Goal: Information Seeking & Learning: Check status

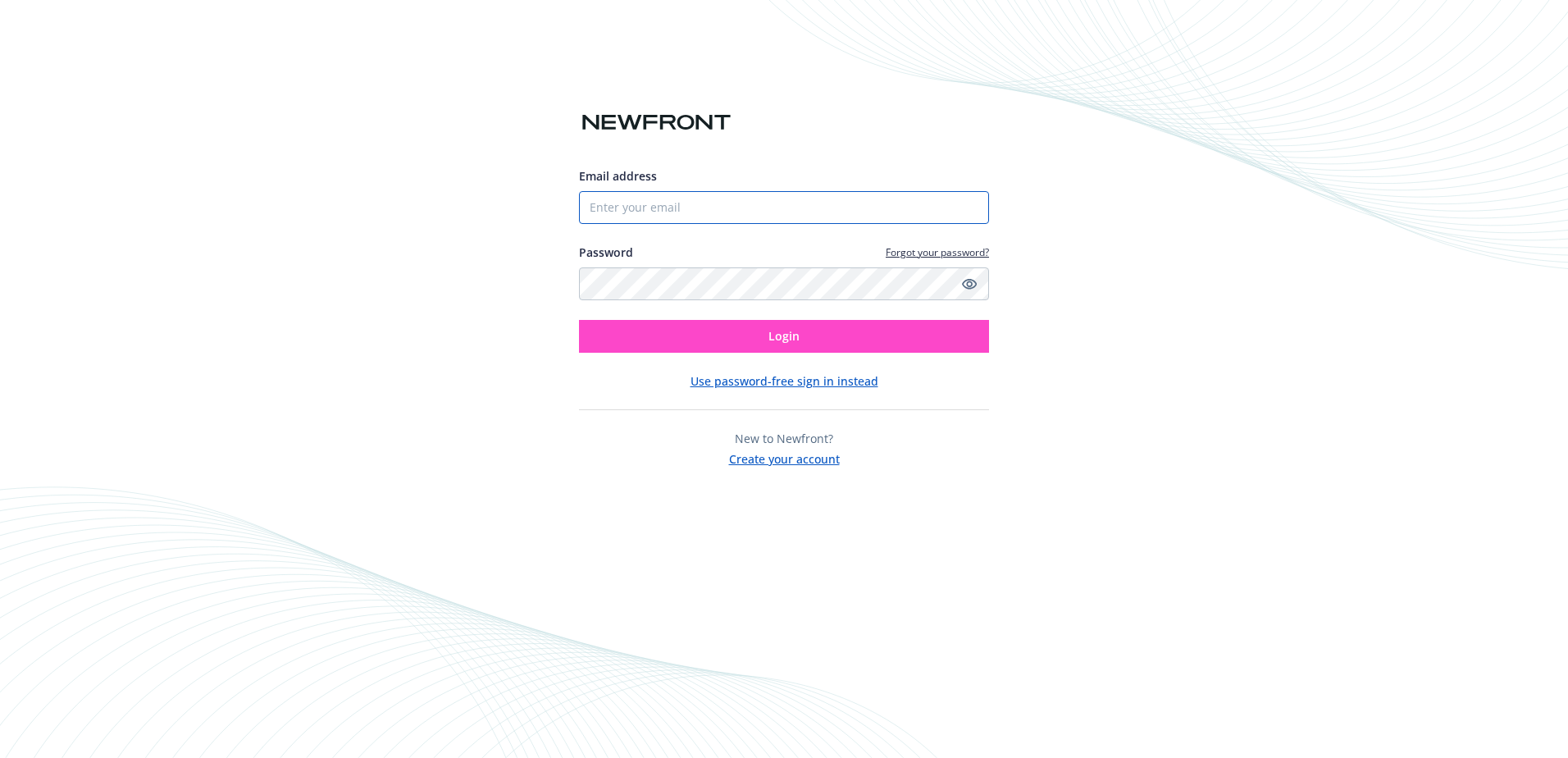
type input "[PERSON_NAME][EMAIL_ADDRESS][PERSON_NAME][PERSON_NAME][DOMAIN_NAME]"
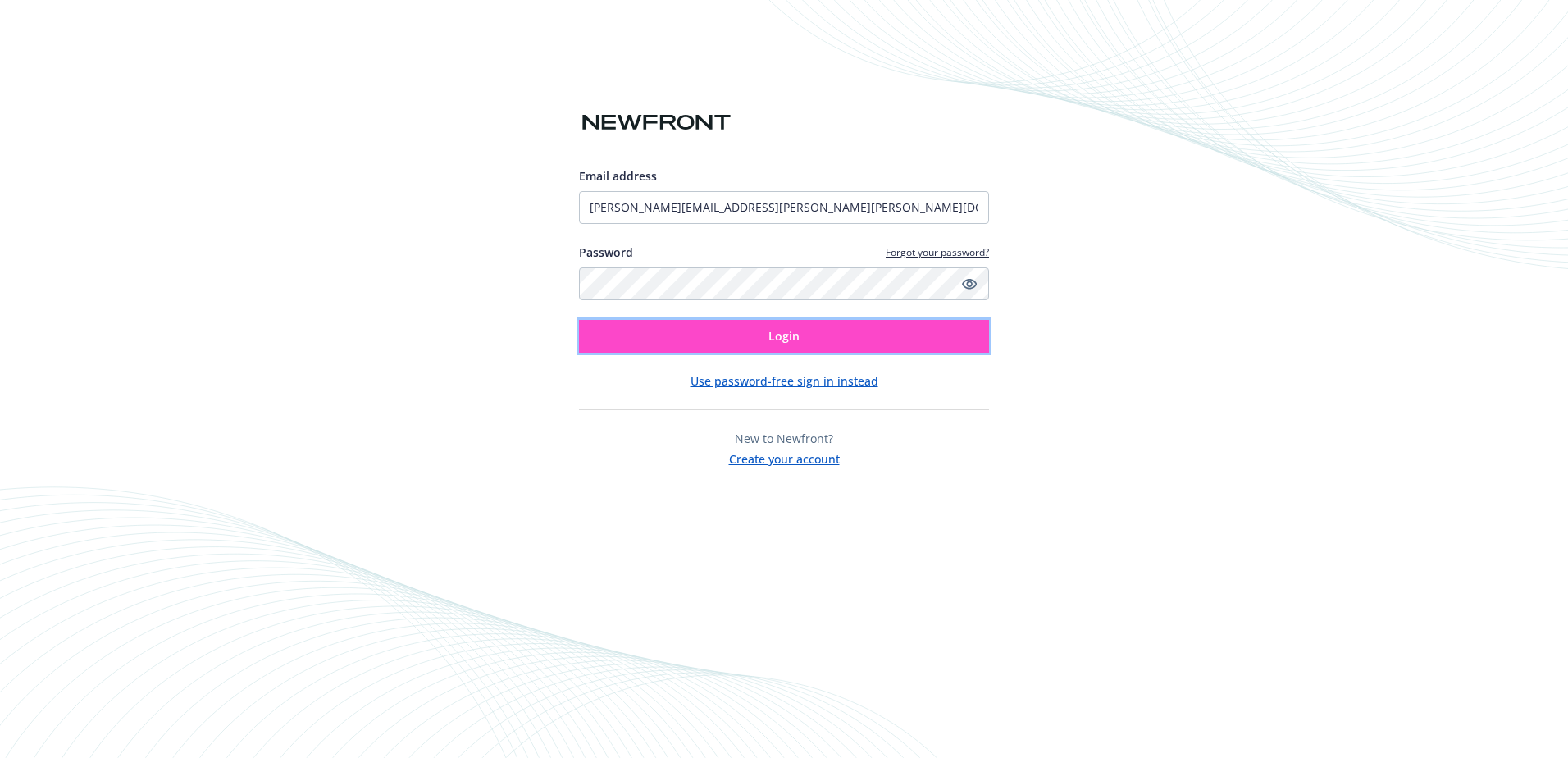
click at [844, 331] on button "Login" at bounding box center [784, 336] width 410 height 33
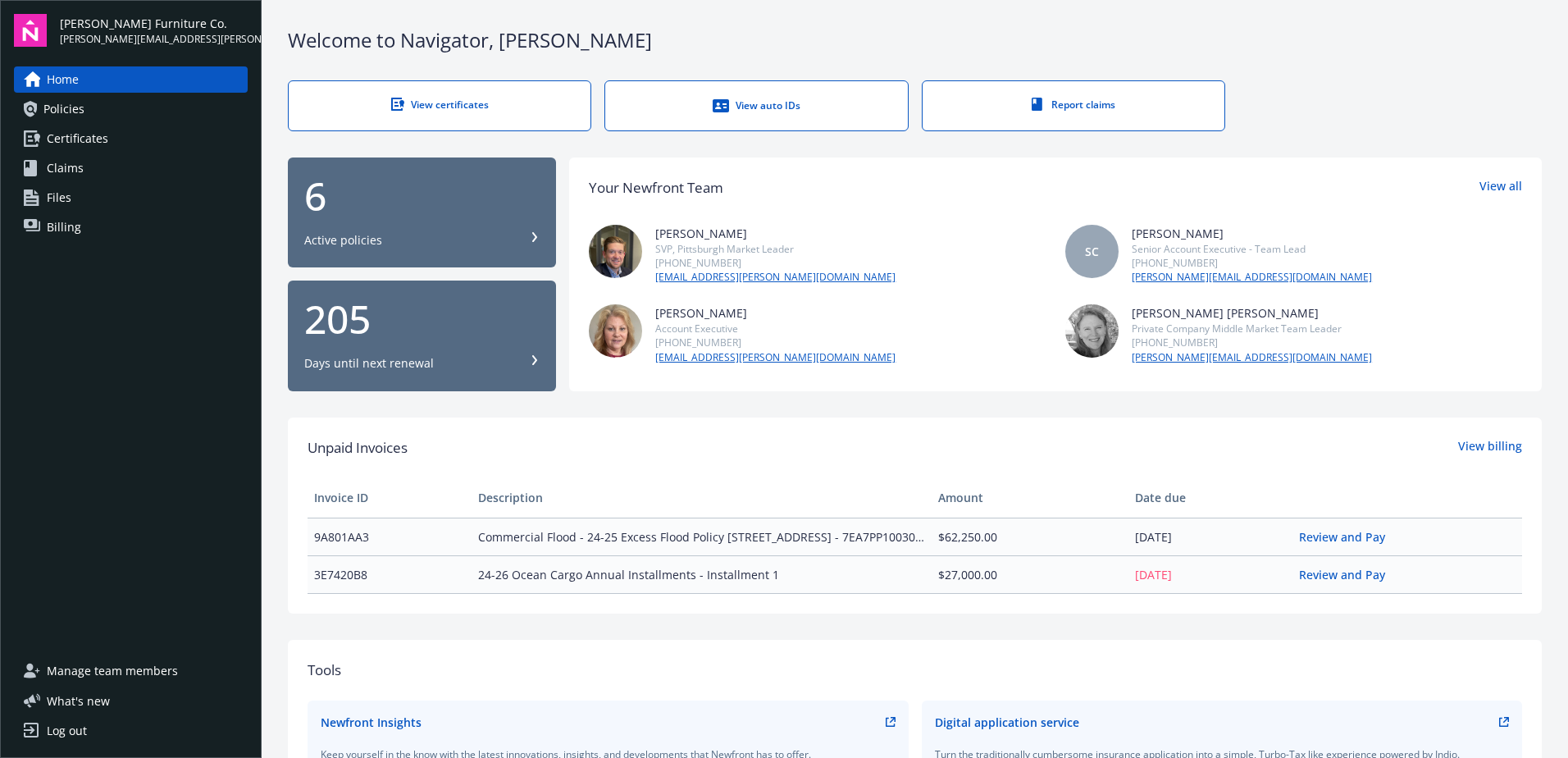
click at [69, 110] on span "Policies" at bounding box center [64, 109] width 41 height 27
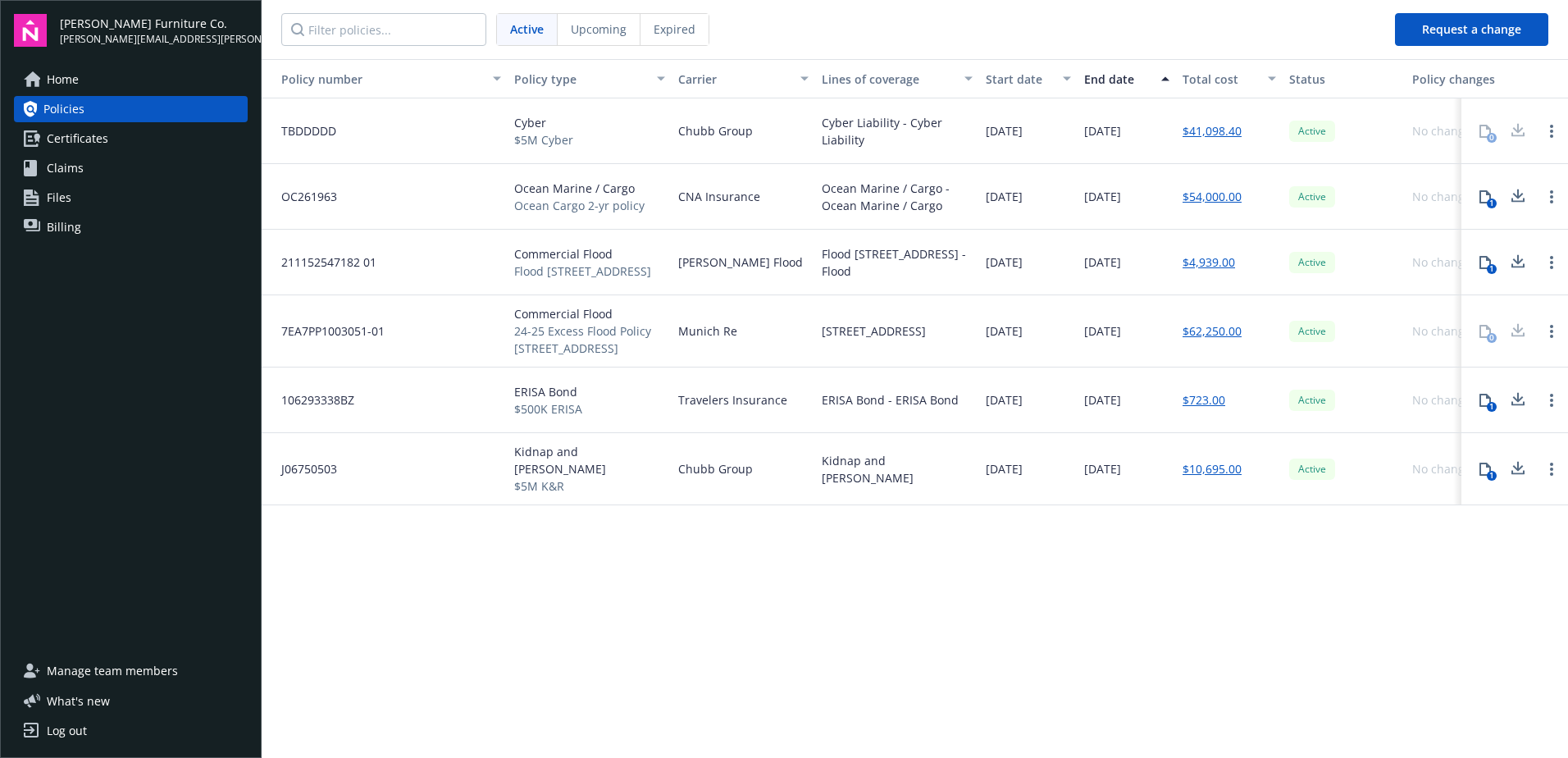
click at [677, 26] on span "Expired" at bounding box center [674, 29] width 42 height 17
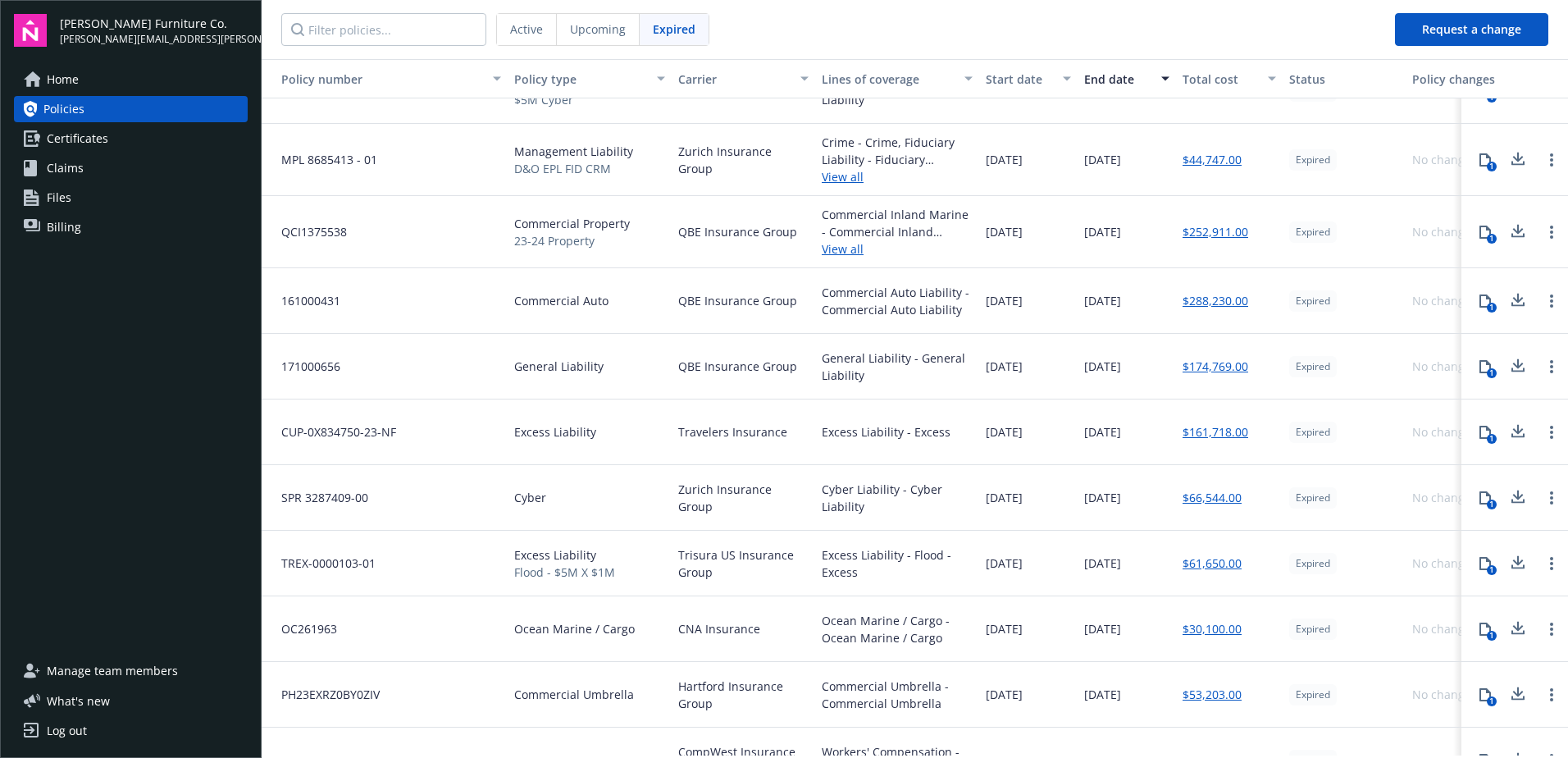
scroll to position [615, 0]
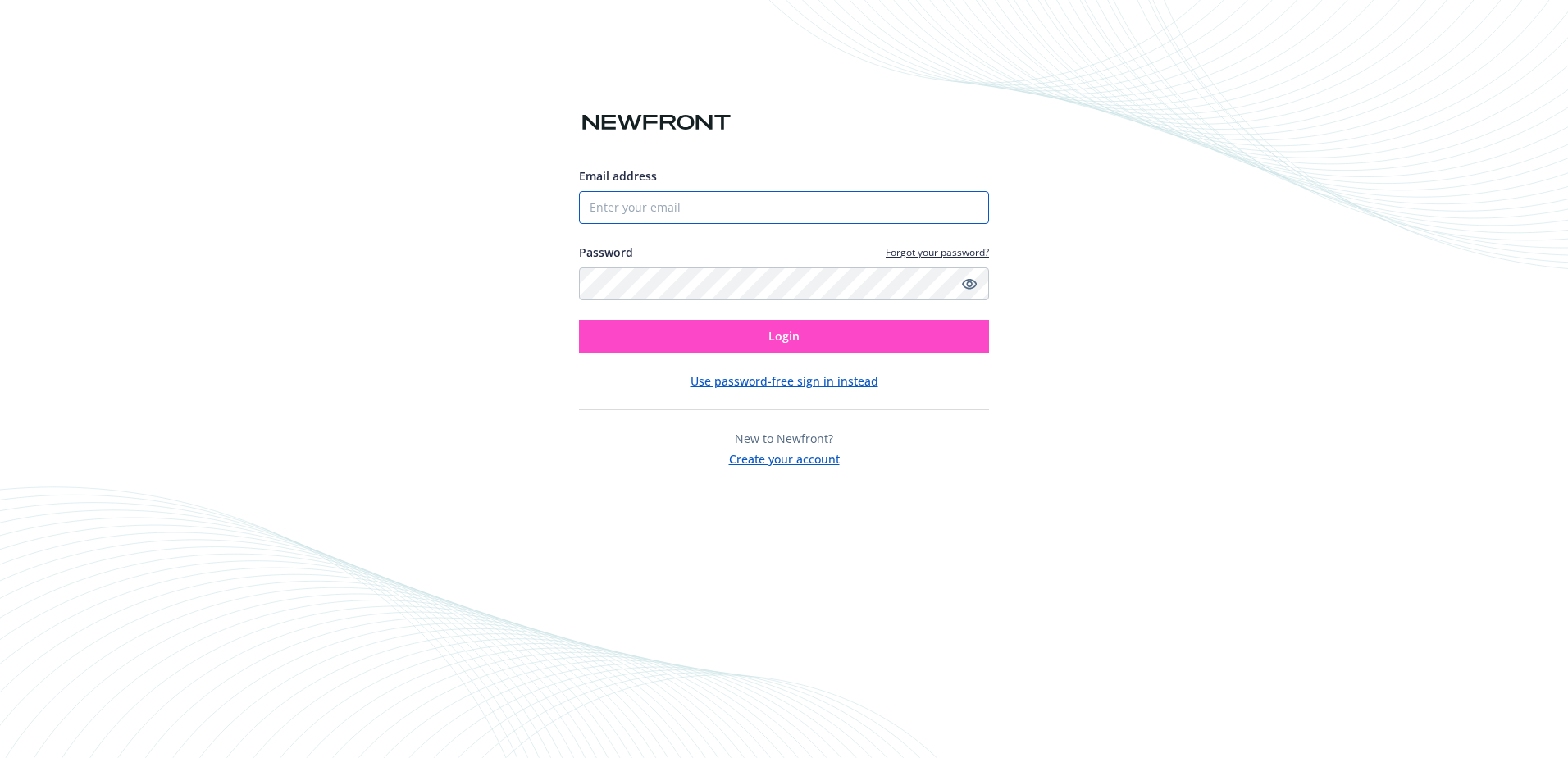
type input "[PERSON_NAME][EMAIL_ADDRESS][PERSON_NAME][PERSON_NAME][DOMAIN_NAME]"
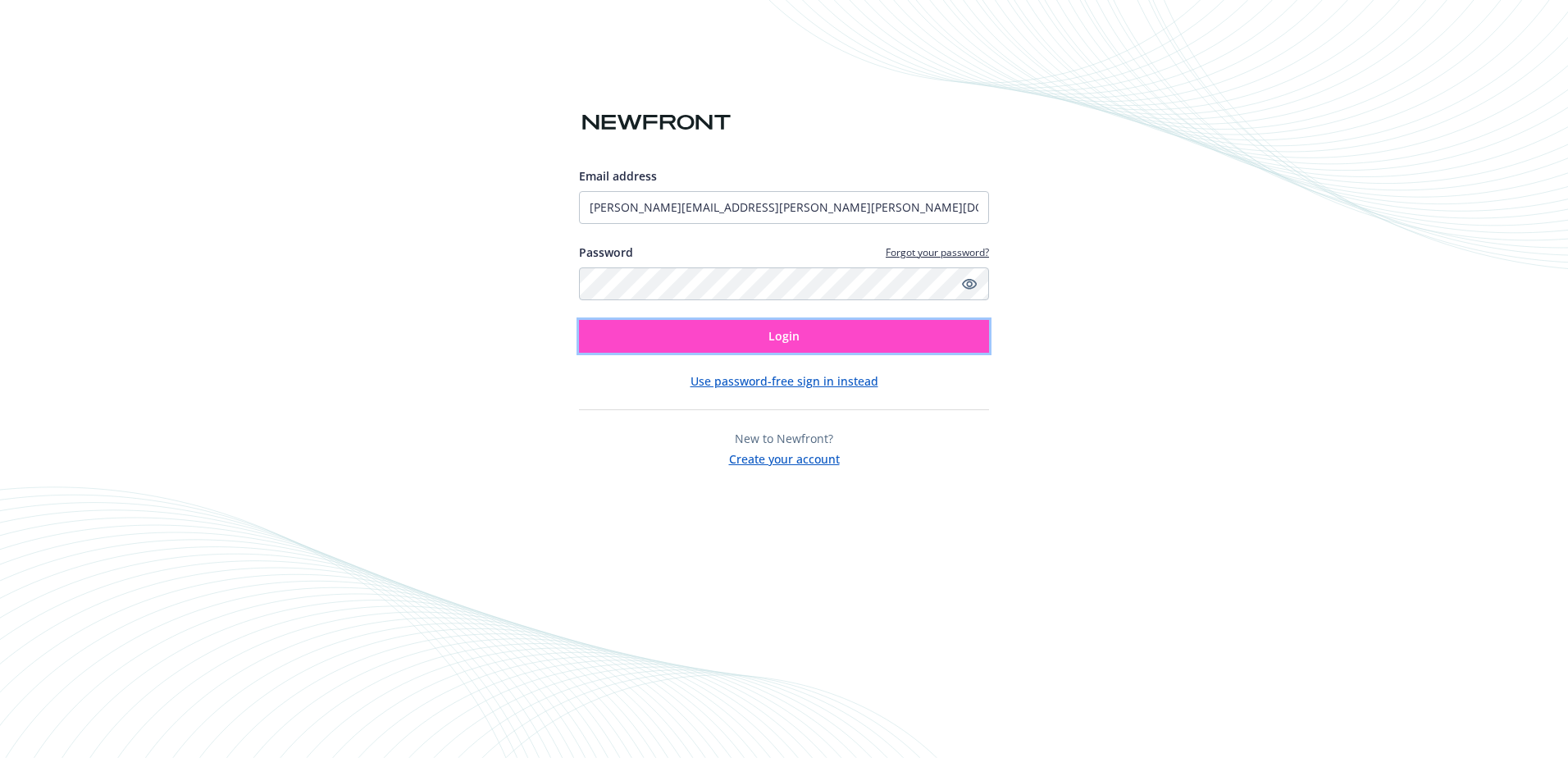
click at [726, 340] on button "Login" at bounding box center [784, 336] width 410 height 33
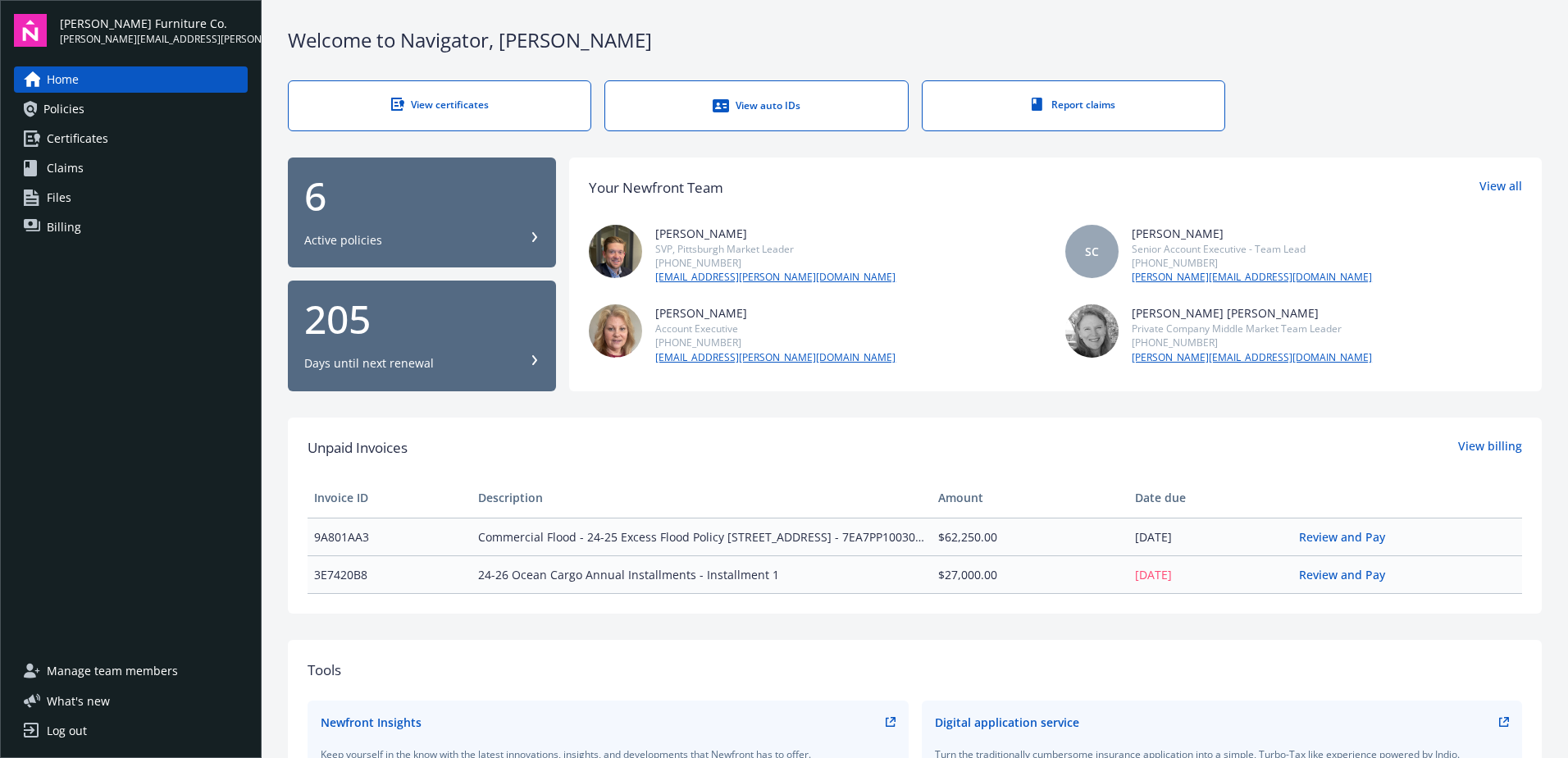
click at [45, 202] on link "Files" at bounding box center [131, 198] width 234 height 27
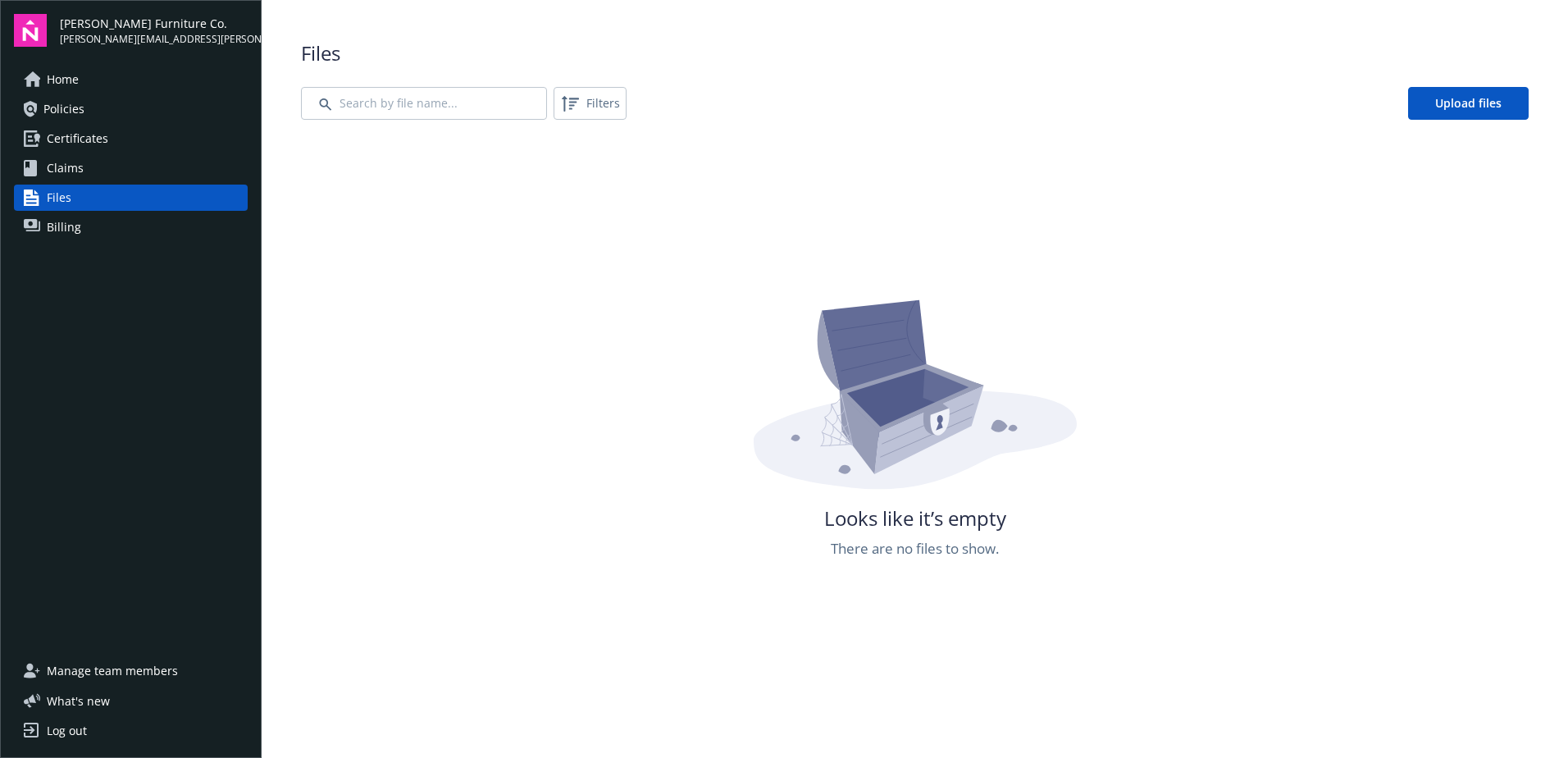
click at [66, 168] on span "Claims" at bounding box center [65, 168] width 37 height 27
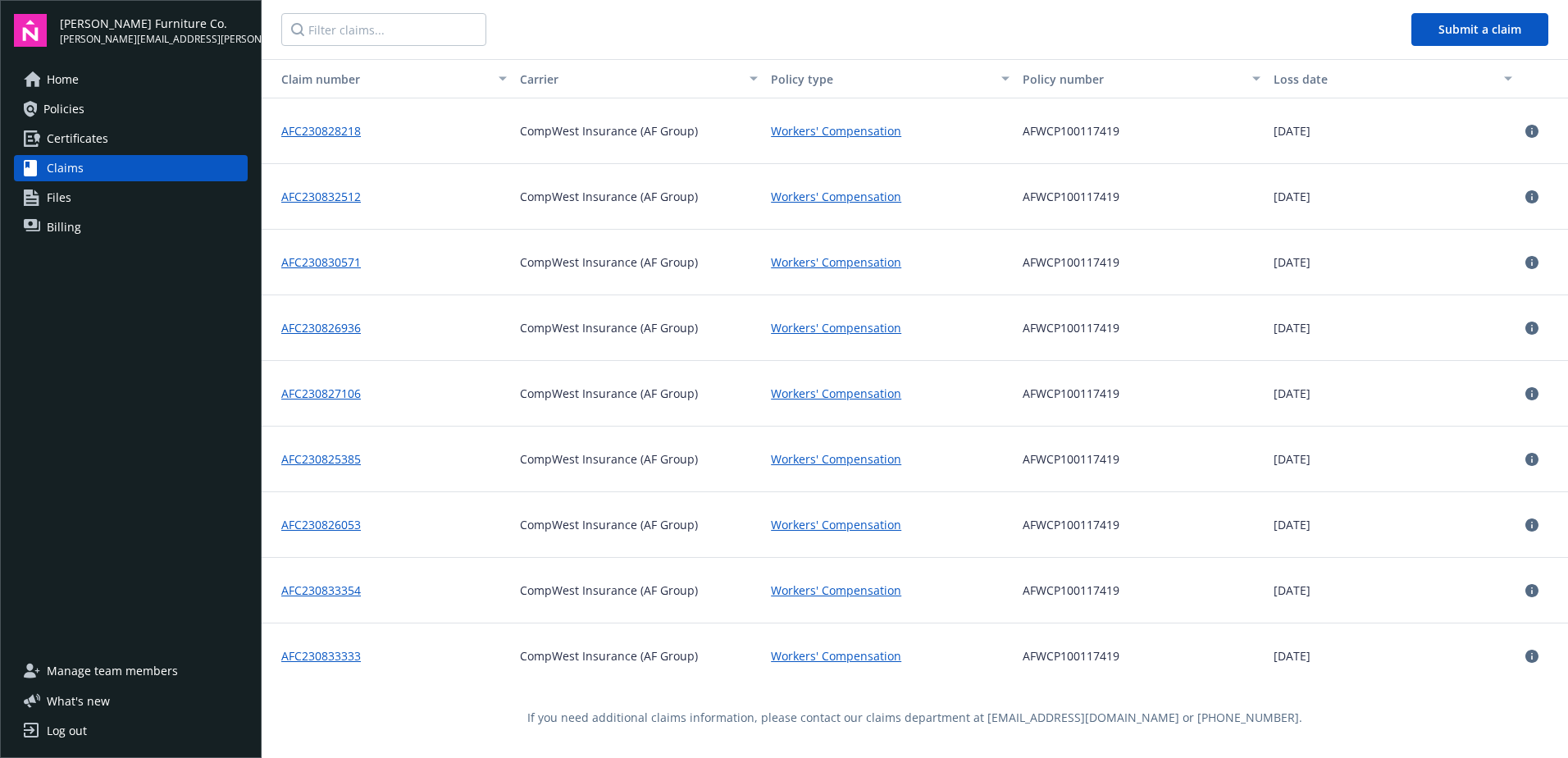
click at [786, 80] on div "Policy type" at bounding box center [881, 79] width 221 height 17
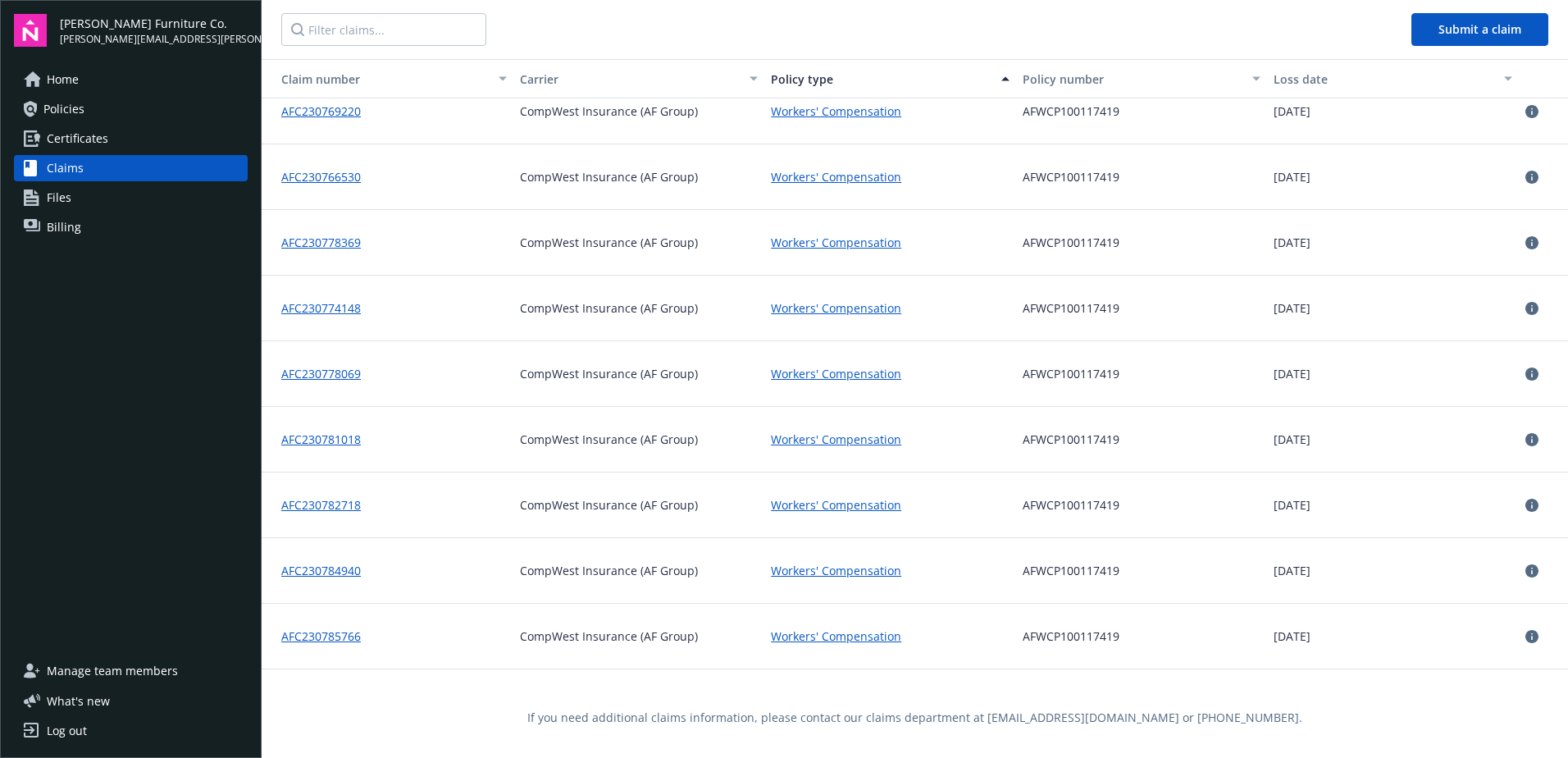
scroll to position [3199, 0]
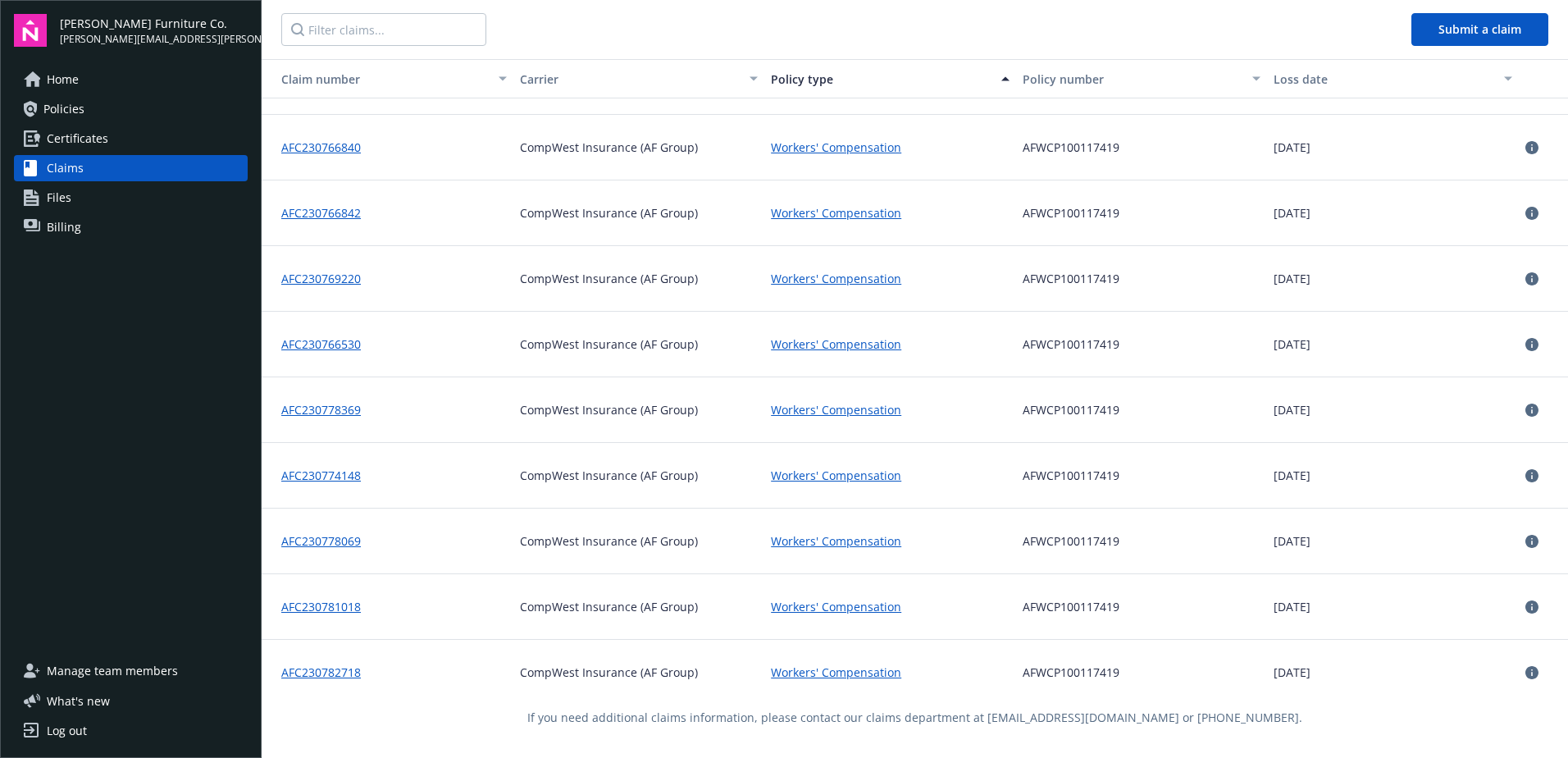
click at [70, 112] on span "Policies" at bounding box center [64, 109] width 41 height 27
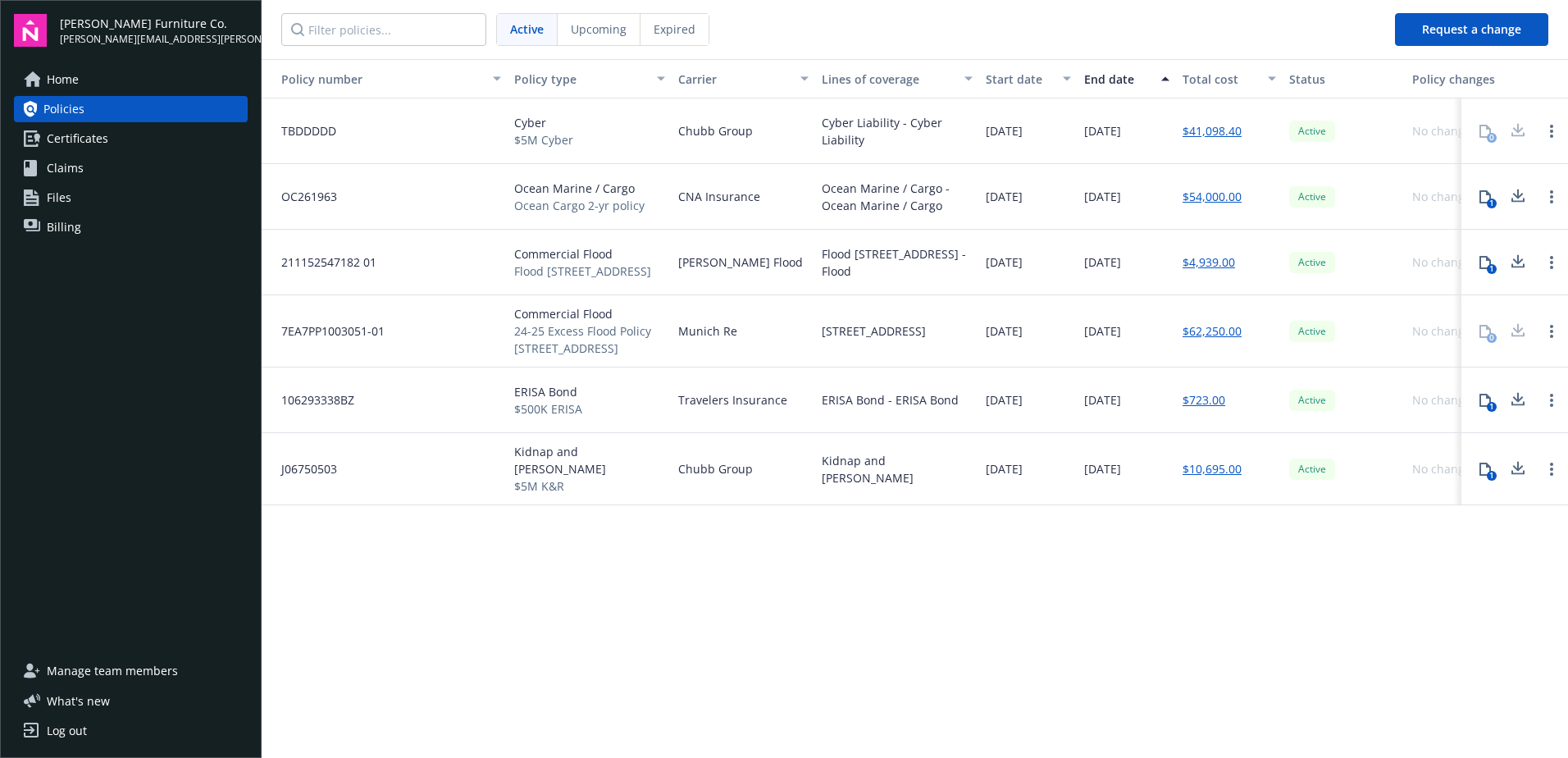
click at [674, 28] on span "Expired" at bounding box center [674, 29] width 42 height 17
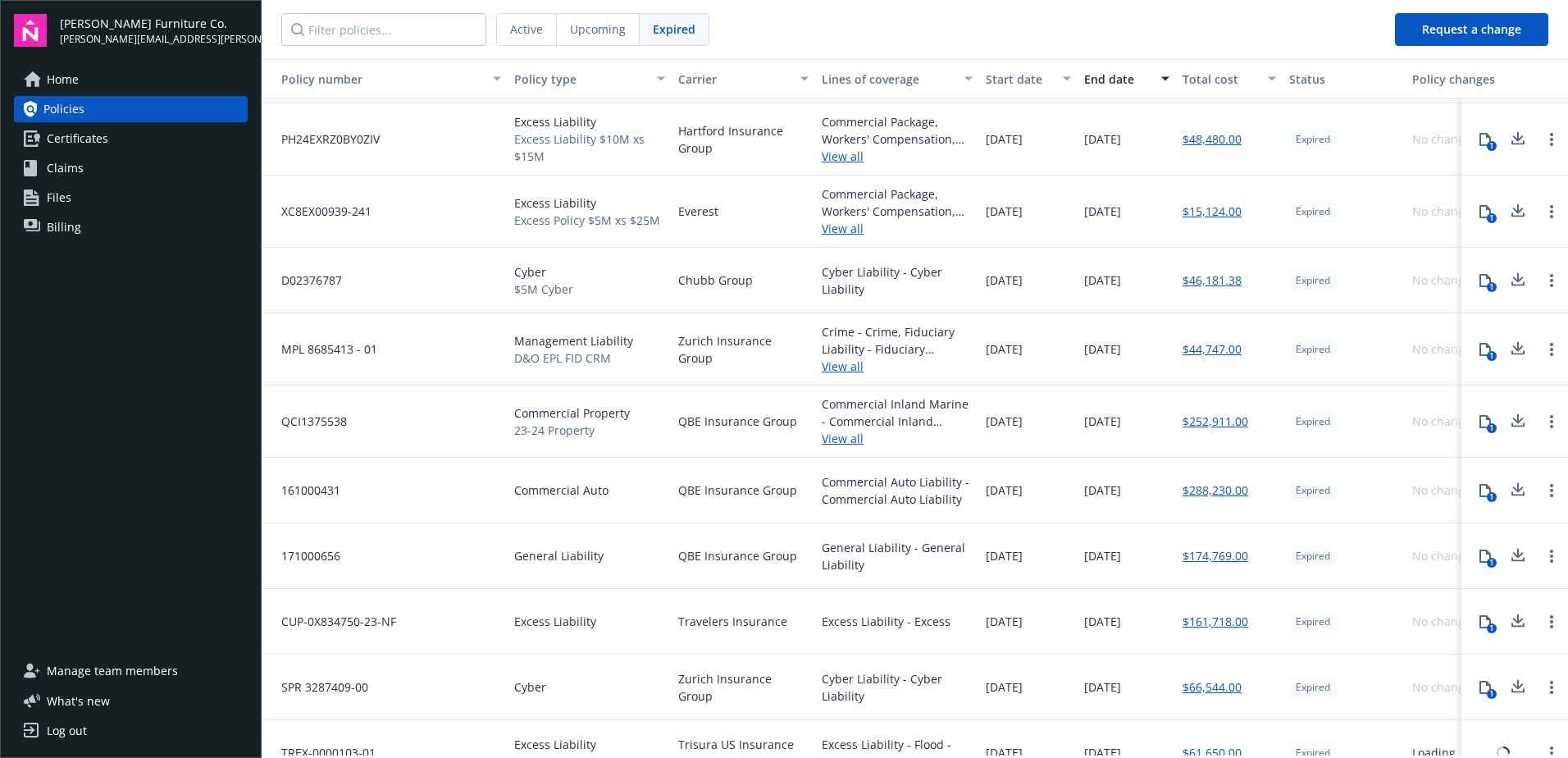
scroll to position [410, 0]
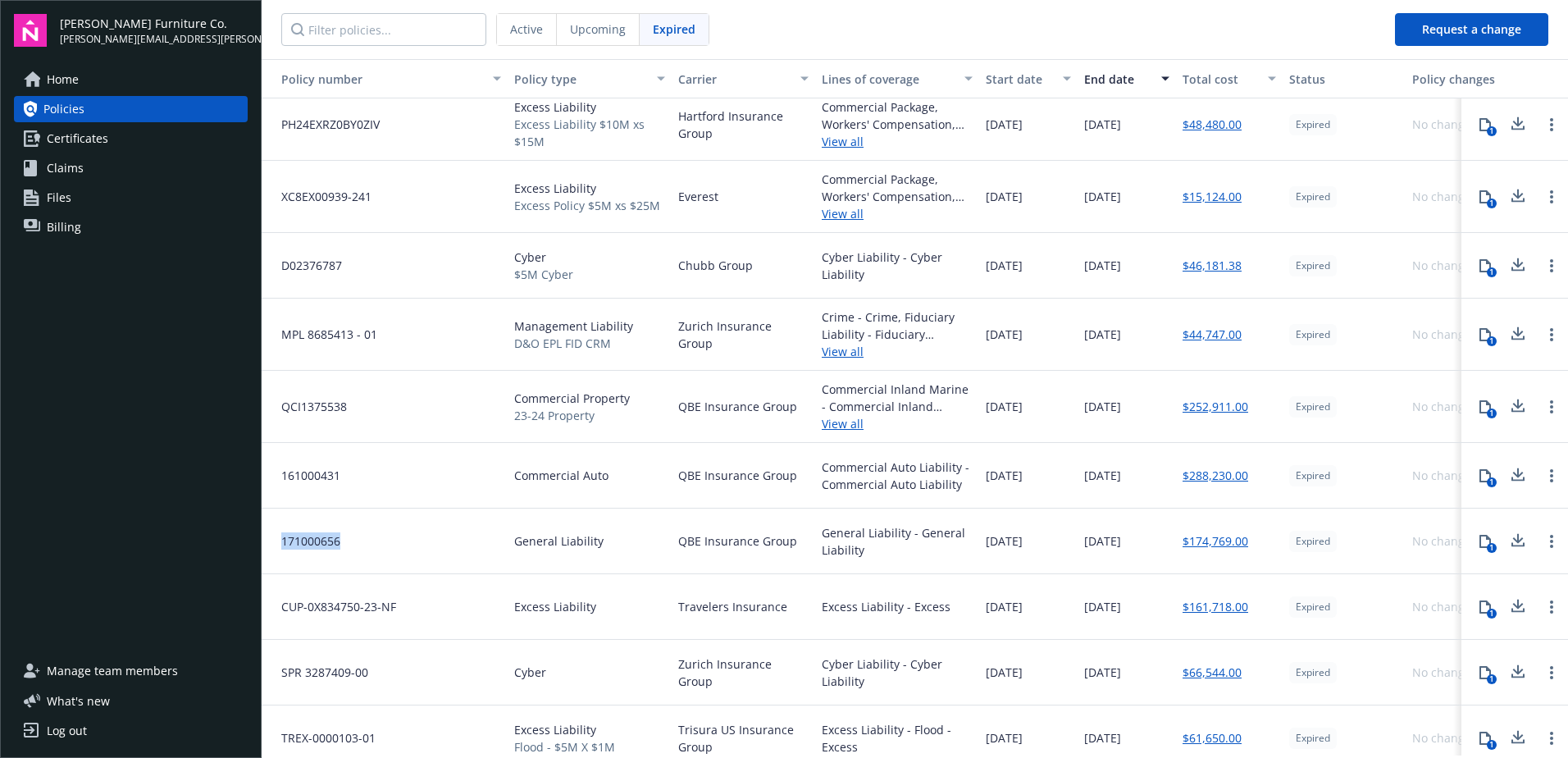
drag, startPoint x: 339, startPoint y: 541, endPoint x: 281, endPoint y: 538, distance: 58.1
click at [281, 538] on span "171000656" at bounding box center [304, 541] width 72 height 17
copy span "171000656"
